Goal: Transaction & Acquisition: Download file/media

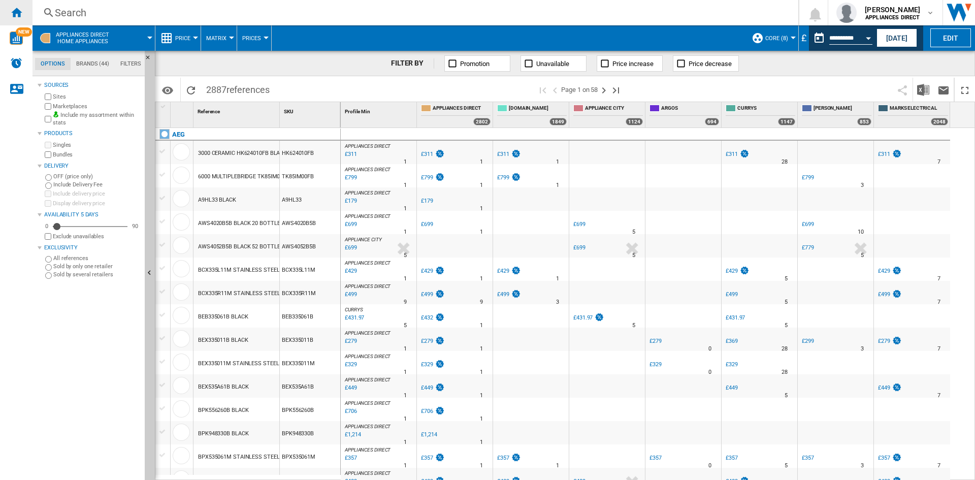
click at [14, 15] on ng-md-icon "Home" at bounding box center [16, 12] width 12 height 12
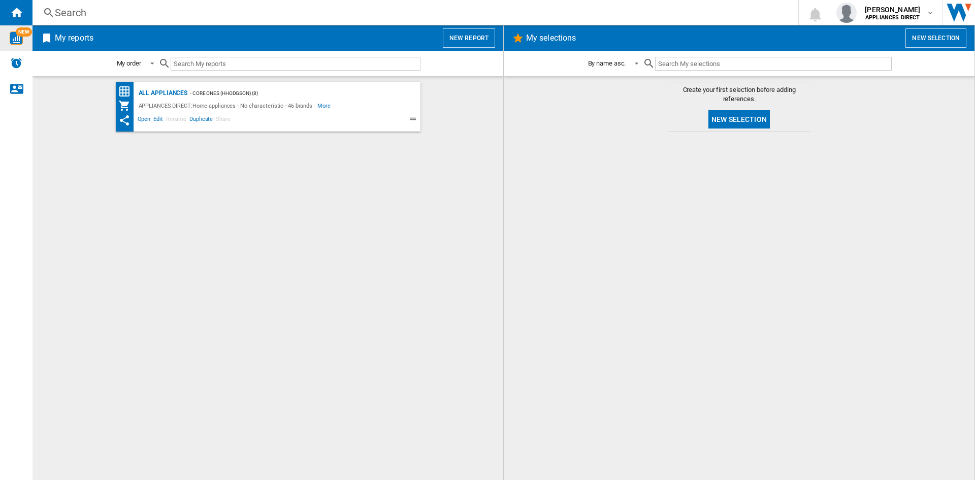
click at [13, 32] on img "WiseCard" at bounding box center [16, 37] width 13 height 13
click at [16, 14] on ng-md-icon "Home" at bounding box center [16, 12] width 12 height 12
click at [49, 38] on ng-md-icon at bounding box center [47, 38] width 12 height 12
click at [44, 43] on ng-md-icon at bounding box center [47, 38] width 12 height 12
click at [146, 120] on span "Open" at bounding box center [144, 120] width 16 height 12
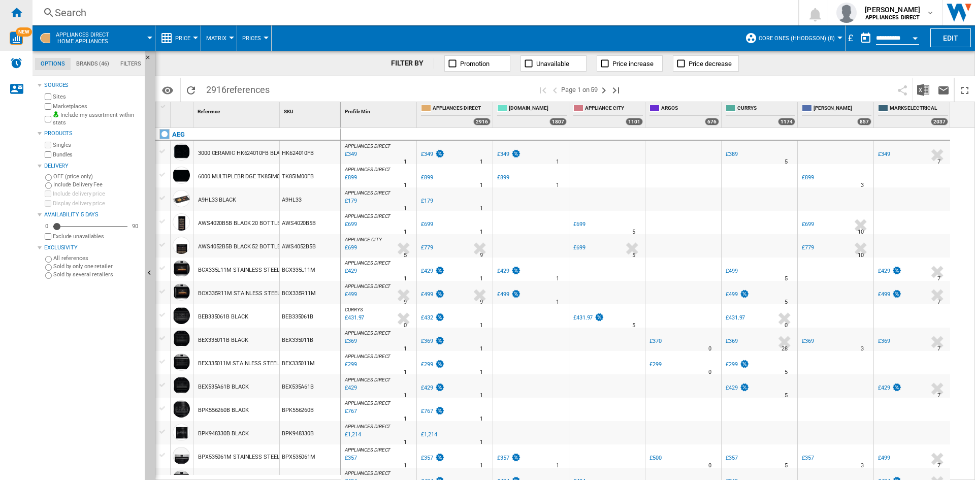
click at [16, 23] on div "Home" at bounding box center [16, 12] width 32 height 25
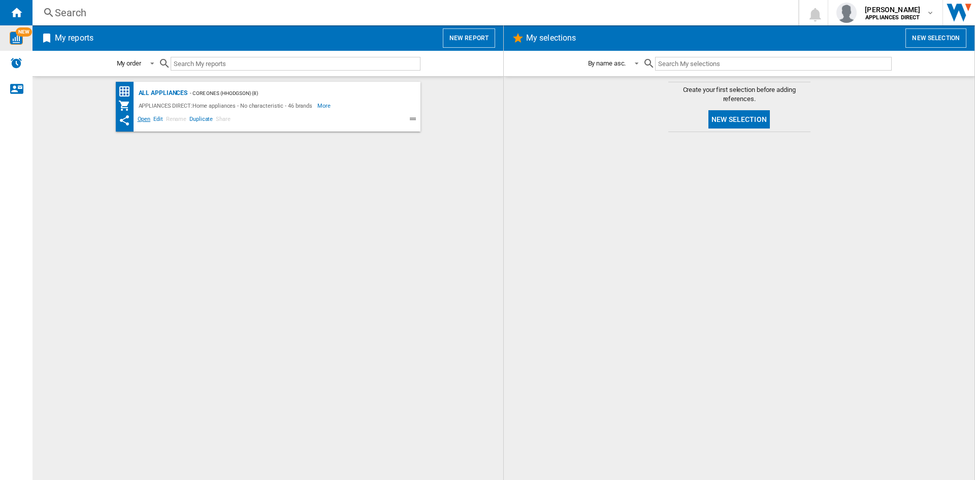
click at [144, 121] on span "Open" at bounding box center [144, 120] width 16 height 12
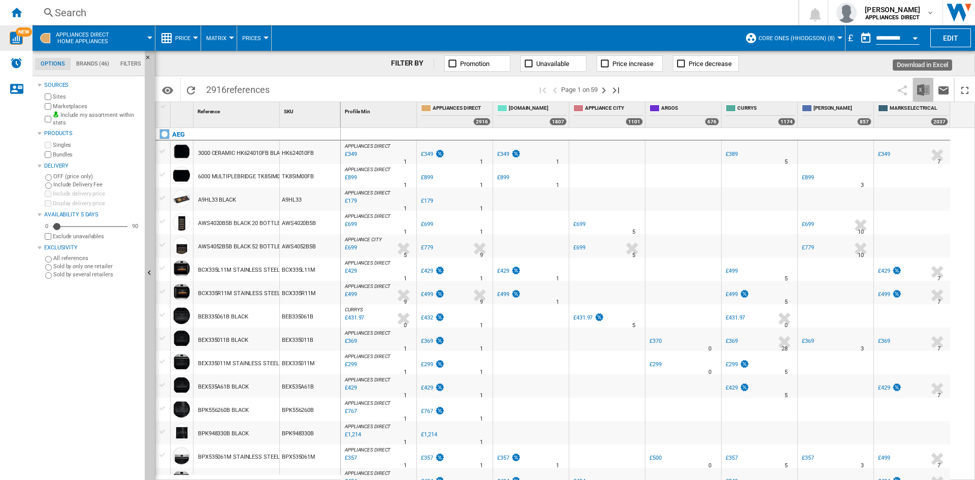
click at [929, 83] on button "Download in Excel" at bounding box center [923, 90] width 20 height 24
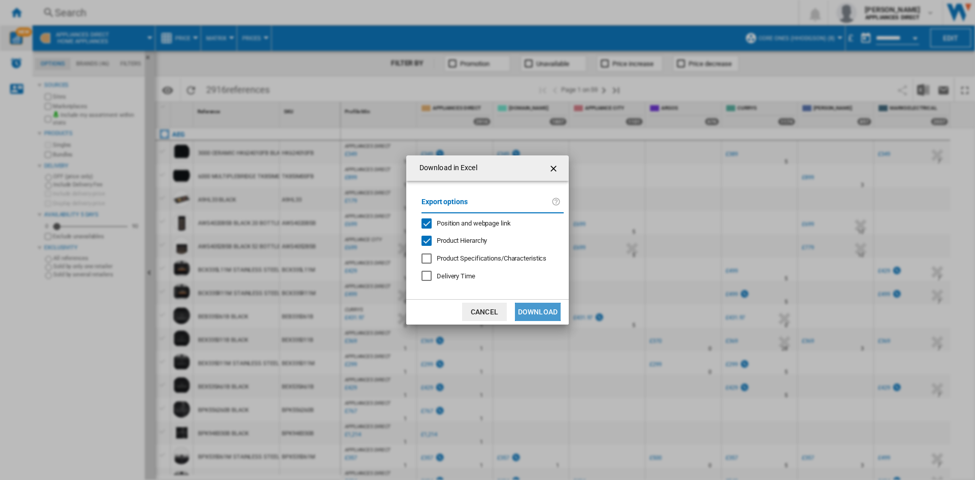
click at [526, 311] on button "Download" at bounding box center [538, 312] width 46 height 18
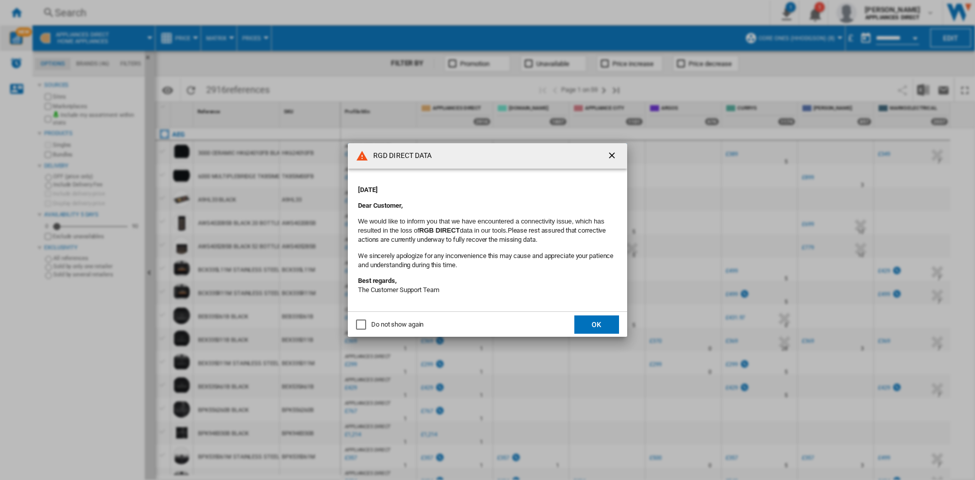
click at [613, 324] on button "OK" at bounding box center [596, 324] width 45 height 18
